Goal: Navigation & Orientation: Find specific page/section

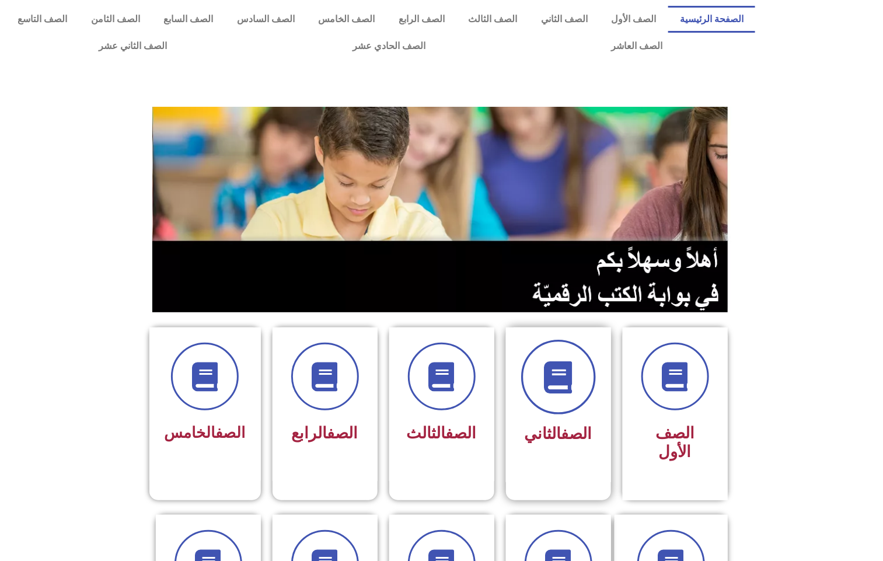
click at [536, 379] on span at bounding box center [558, 377] width 75 height 75
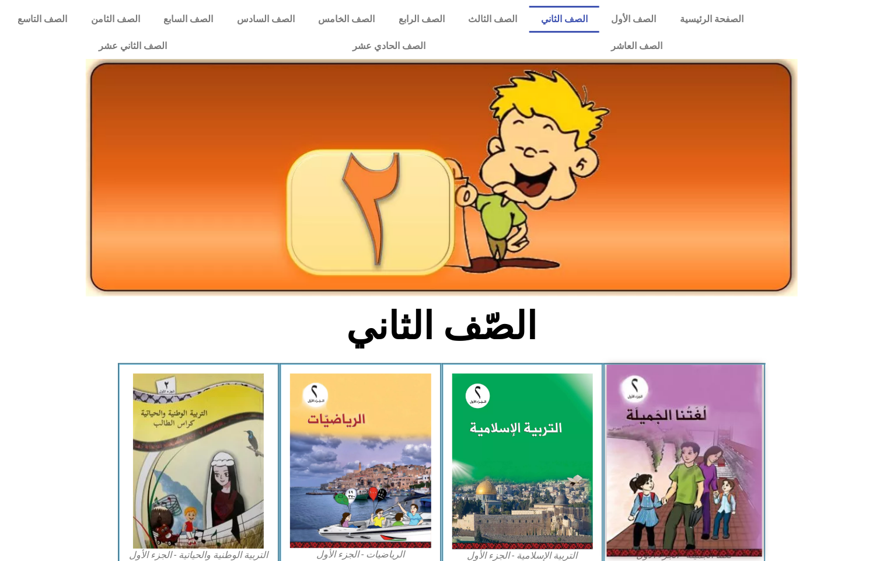
click at [690, 441] on img at bounding box center [684, 461] width 155 height 192
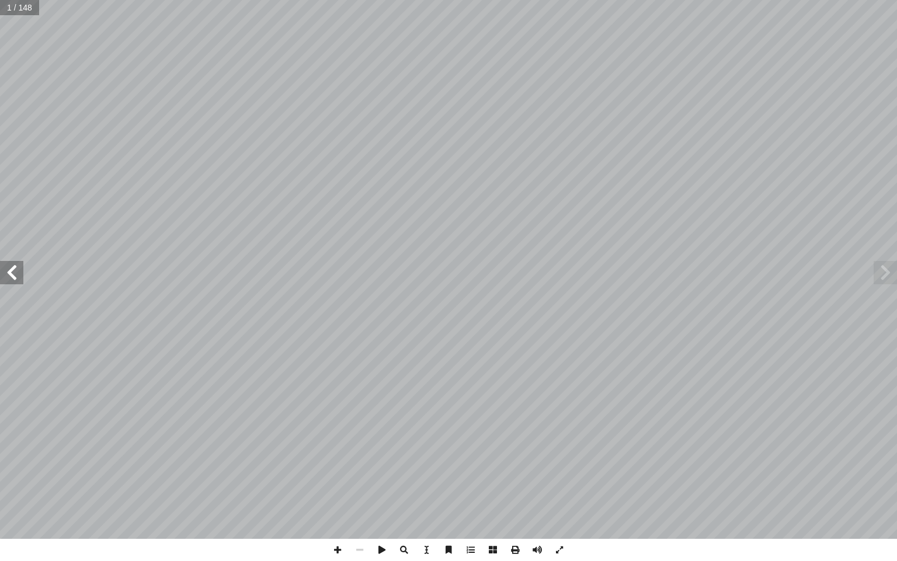
click at [18, 270] on span at bounding box center [11, 272] width 23 height 23
click at [22, 270] on span at bounding box center [11, 272] width 23 height 23
click at [22, 268] on span at bounding box center [11, 272] width 23 height 23
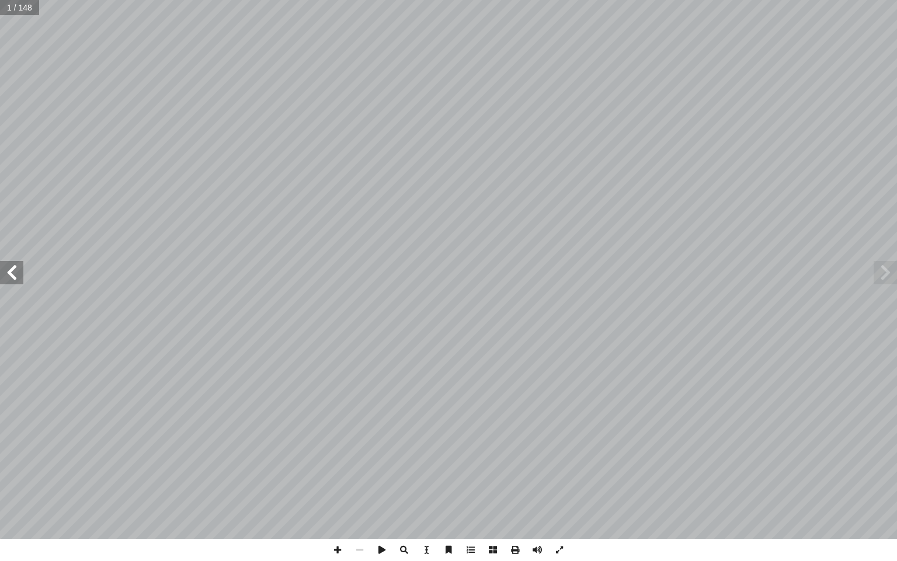
click at [22, 268] on span at bounding box center [11, 272] width 23 height 23
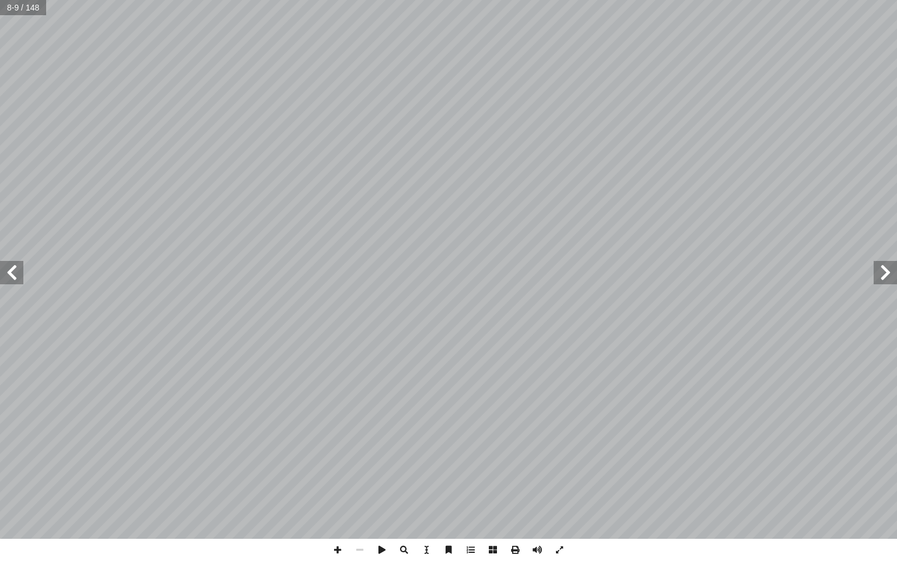
click at [22, 268] on span at bounding box center [11, 272] width 23 height 23
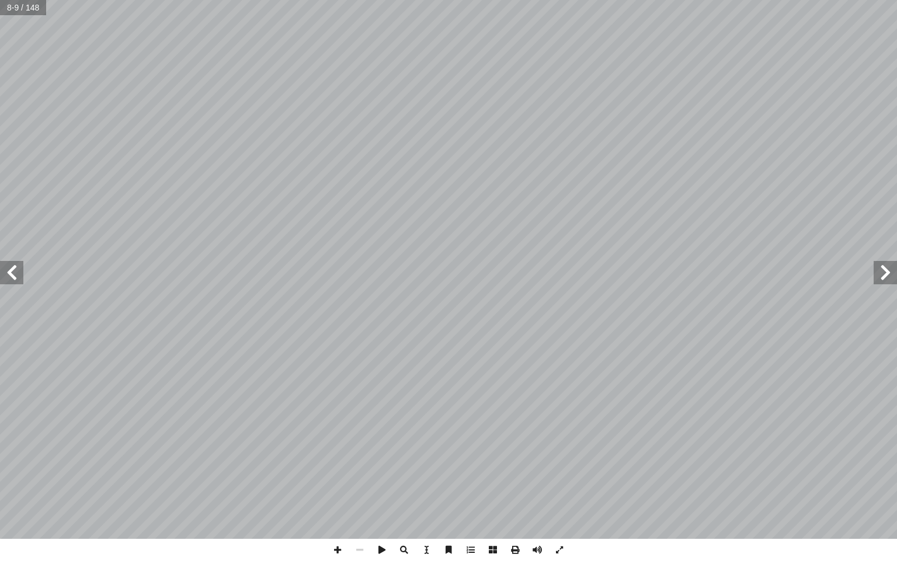
click at [22, 268] on span at bounding box center [11, 272] width 23 height 23
click at [11, 272] on span at bounding box center [11, 272] width 23 height 23
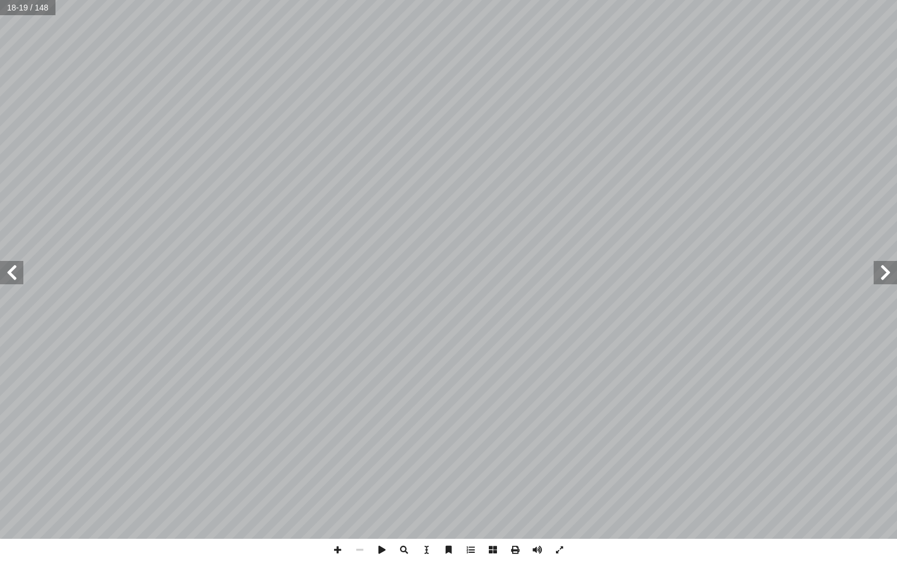
click at [11, 272] on span at bounding box center [11, 272] width 23 height 23
click at [23, 11] on input "text" at bounding box center [27, 7] width 55 height 15
type input "**"
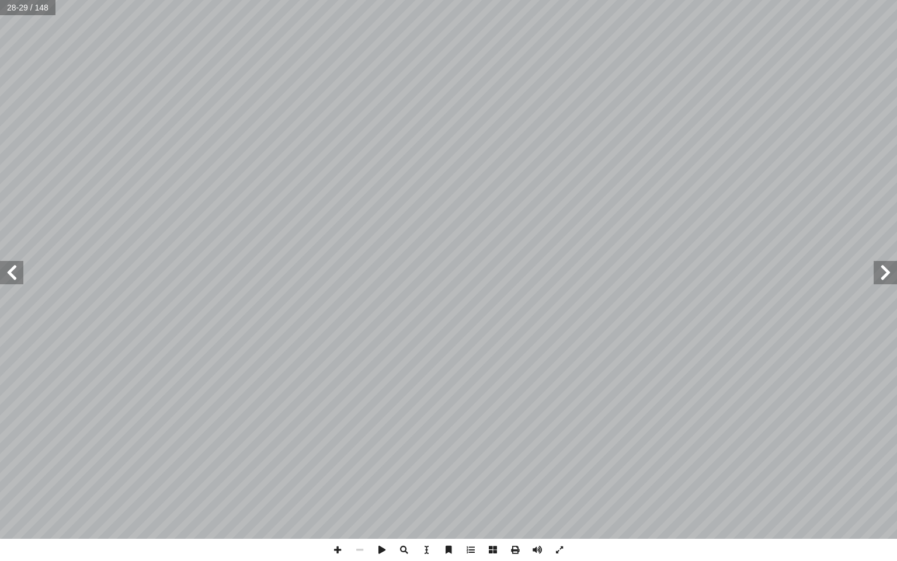
click at [13, 271] on span at bounding box center [11, 272] width 23 height 23
click at [18, 270] on span at bounding box center [11, 272] width 23 height 23
click at [336, 545] on span at bounding box center [337, 550] width 22 height 22
